Goal: Task Accomplishment & Management: Use online tool/utility

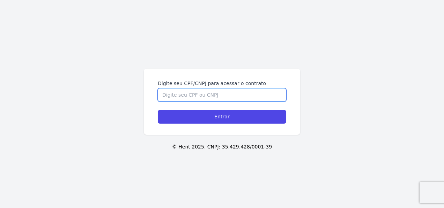
click at [185, 94] on input "Digite seu CPF/CNPJ para acessar o contrato" at bounding box center [222, 94] width 129 height 13
type input "03960172150"
click at [158, 110] on input "Entrar" at bounding box center [222, 117] width 129 height 14
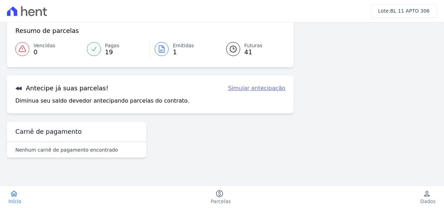
scroll to position [55, 0]
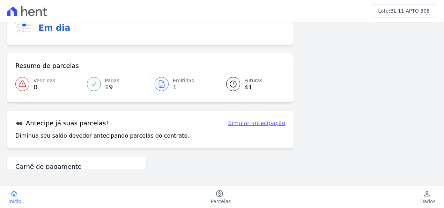
click at [165, 85] on div at bounding box center [162, 84] width 14 height 14
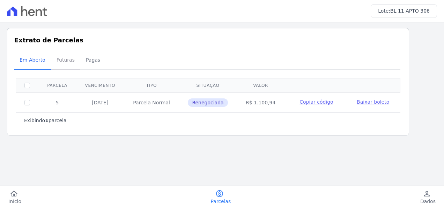
click at [54, 59] on span "Futuras" at bounding box center [65, 60] width 27 height 14
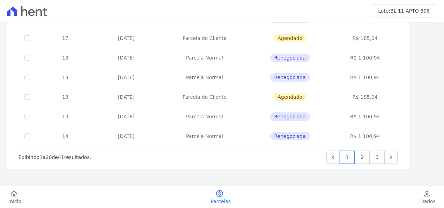
scroll to position [352, 0]
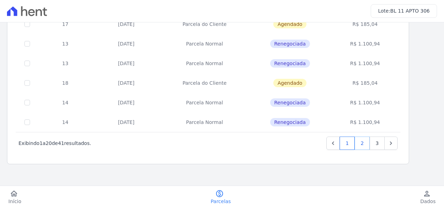
click at [363, 144] on link "2" at bounding box center [362, 142] width 15 height 13
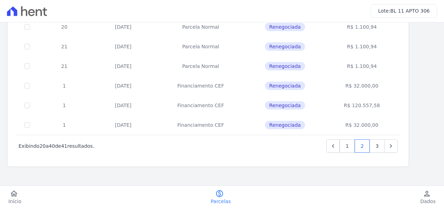
scroll to position [352, 0]
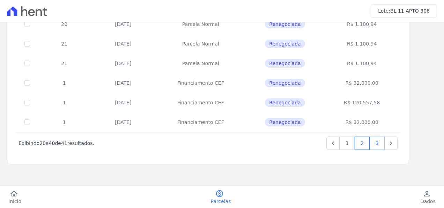
click at [375, 145] on link "3" at bounding box center [377, 142] width 15 height 13
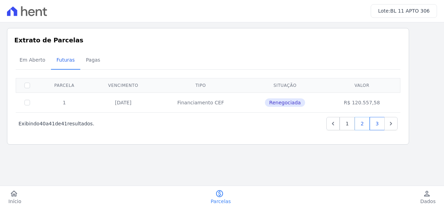
click at [362, 125] on link "2" at bounding box center [362, 123] width 15 height 13
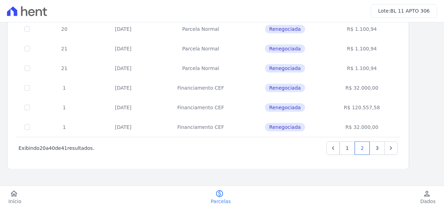
scroll to position [352, 0]
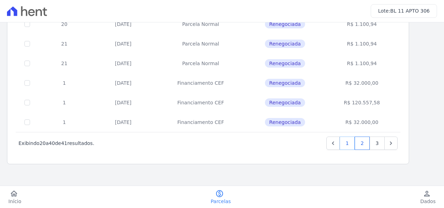
click at [348, 143] on link "1" at bounding box center [347, 142] width 15 height 13
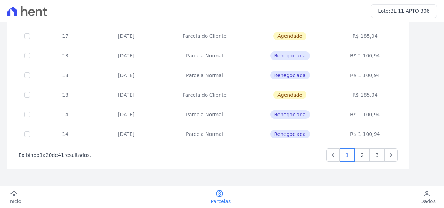
scroll to position [352, 0]
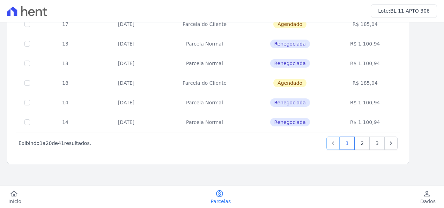
click at [338, 146] on link "Previous" at bounding box center [333, 142] width 13 height 13
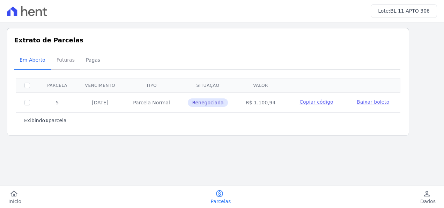
click at [55, 62] on span "Futuras" at bounding box center [65, 60] width 27 height 14
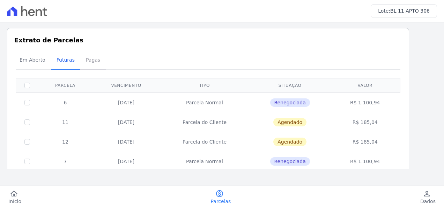
click at [83, 61] on span "Pagas" at bounding box center [93, 60] width 23 height 14
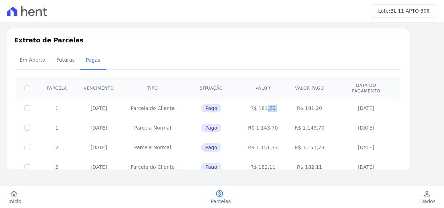
drag, startPoint x: 254, startPoint y: 103, endPoint x: 291, endPoint y: 101, distance: 37.8
click at [291, 101] on tr "1 10/01/2025 Parcela do Cliente Pago R$ 181,20 R$ 181,20 10/01/2025" at bounding box center [208, 108] width 385 height 20
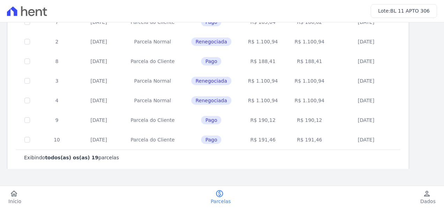
scroll to position [324, 0]
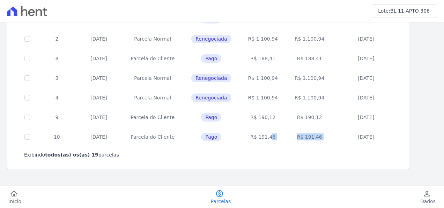
drag, startPoint x: 259, startPoint y: 129, endPoint x: 333, endPoint y: 127, distance: 74.1
click at [333, 127] on tr "10 10/10/2025 Parcela do Cliente Pago R$ 191,46 R$ 191,46 09/10/2025" at bounding box center [208, 137] width 385 height 20
drag, startPoint x: 333, startPoint y: 127, endPoint x: 290, endPoint y: 128, distance: 42.6
click at [290, 128] on td "R$ 191,46" at bounding box center [309, 137] width 46 height 20
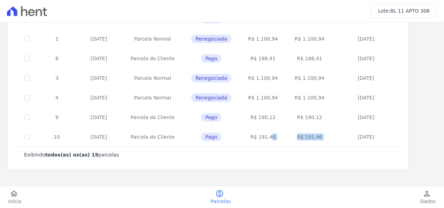
click at [291, 129] on td "R$ 191,46" at bounding box center [309, 137] width 46 height 20
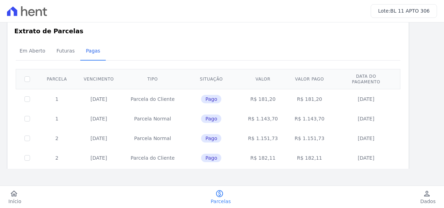
scroll to position [0, 0]
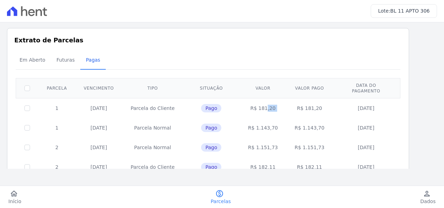
drag, startPoint x: 255, startPoint y: 102, endPoint x: 291, endPoint y: 102, distance: 36.0
click at [291, 102] on tr "1 10/01/2025 Parcela do Cliente Pago R$ 181,20 R$ 181,20 10/01/2025" at bounding box center [208, 108] width 385 height 20
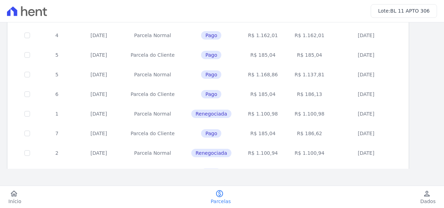
scroll to position [324, 0]
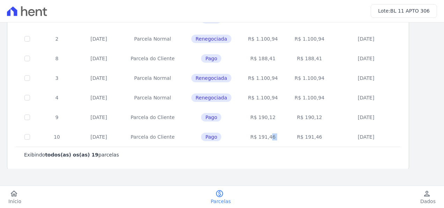
drag, startPoint x: 260, startPoint y: 129, endPoint x: 295, endPoint y: 129, distance: 35.3
click at [295, 129] on tr "10 10/10/2025 Parcela do Cliente Pago R$ 191,46 R$ 191,46 09/10/2025" at bounding box center [208, 137] width 385 height 20
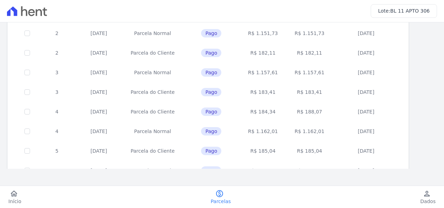
scroll to position [0, 0]
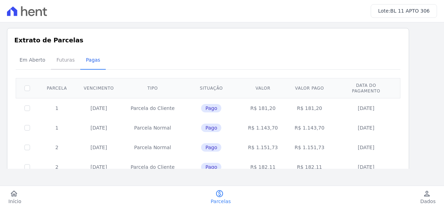
click at [57, 60] on span "Futuras" at bounding box center [65, 60] width 27 height 14
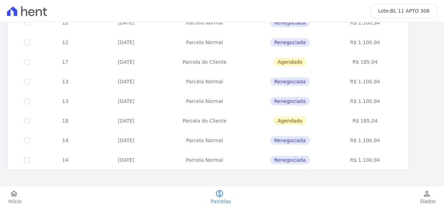
scroll to position [352, 0]
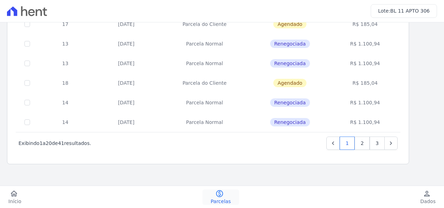
click at [225, 196] on link "paid Parcelas" at bounding box center [221, 196] width 37 height 15
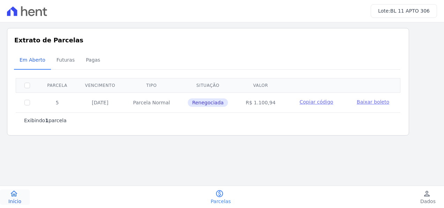
click at [16, 194] on icon "home" at bounding box center [14, 193] width 8 height 8
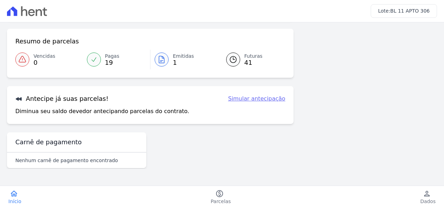
scroll to position [66, 0]
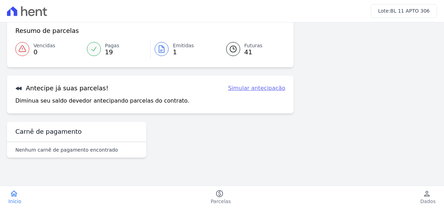
click at [263, 89] on link "Simular antecipação" at bounding box center [256, 88] width 57 height 8
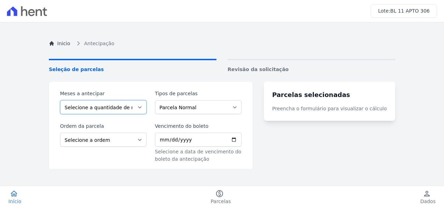
click at [100, 108] on select "Selecione a quantidade de meses a antecipar 1 2 3 4 5 6 7 8 9 10 11 12 13 14 15…" at bounding box center [103, 107] width 87 height 14
select select "9"
click at [60, 100] on select "Selecione a quantidade de meses a antecipar 1 2 3 4 5 6 7 8 9 10 11 12 13 14 15…" at bounding box center [103, 107] width 87 height 14
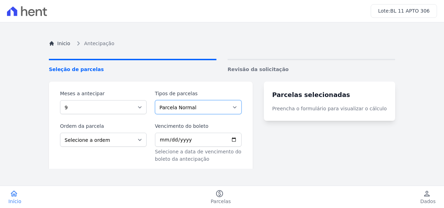
click at [187, 109] on select "Parcela Normal Parcela do Cliente Financiamento CEF" at bounding box center [198, 107] width 87 height 14
select select "customer"
click at [159, 100] on select "Parcela Normal Parcela do Cliente Financiamento CEF" at bounding box center [198, 107] width 87 height 14
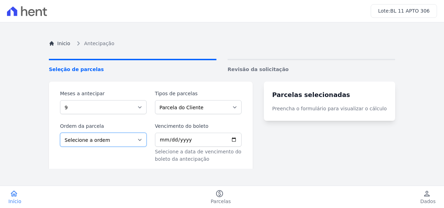
click at [114, 138] on select "Selecione a ordem Últimas parcelas Primeiras parcelas" at bounding box center [103, 139] width 87 height 14
select select "beginning"
click at [60, 132] on select "Selecione a ordem Últimas parcelas Primeiras parcelas" at bounding box center [103, 139] width 87 height 14
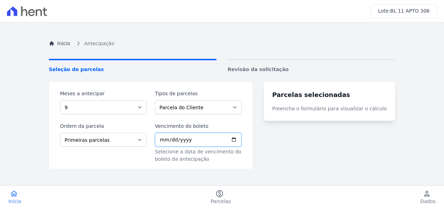
click at [170, 141] on input "Vencimento do boleto" at bounding box center [198, 139] width 87 height 14
click at [57, 44] on link "Inicio" at bounding box center [59, 43] width 21 height 7
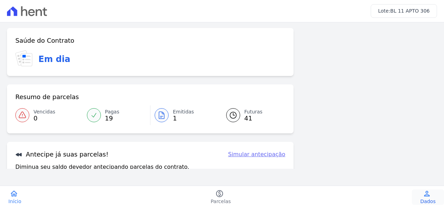
click at [421, 193] on link "person Dados" at bounding box center [428, 196] width 32 height 15
